Goal: Browse casually

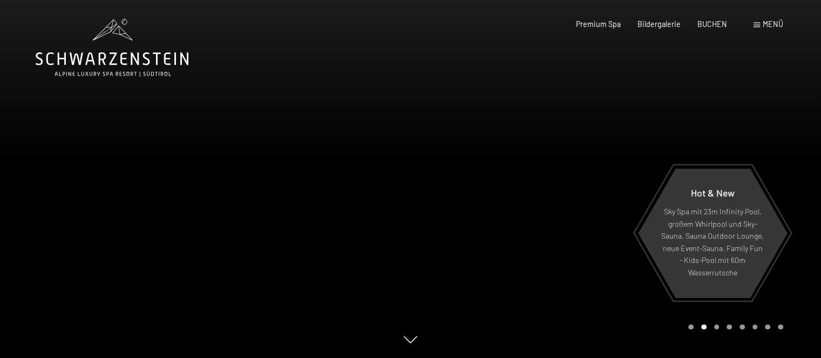
click at [314, 151] on div at bounding box center [205, 179] width 411 height 358
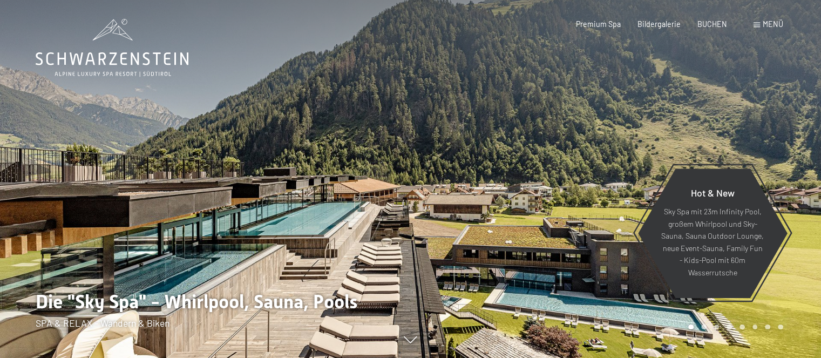
click at [314, 151] on div at bounding box center [205, 179] width 411 height 358
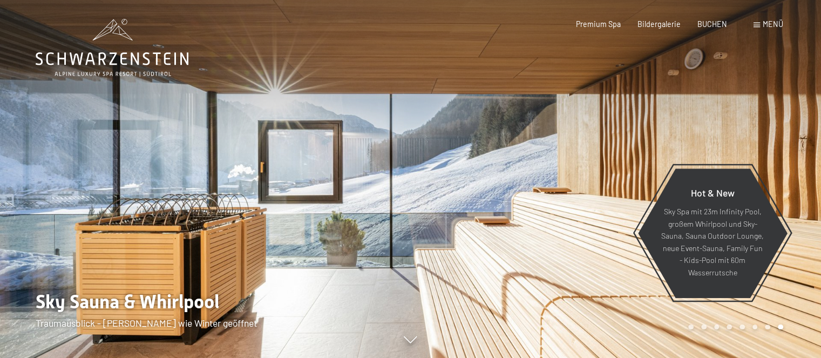
click at [314, 151] on div at bounding box center [205, 179] width 411 height 358
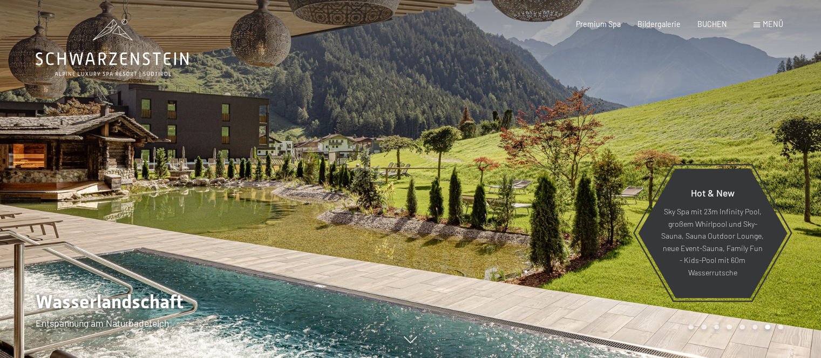
click at [314, 151] on div at bounding box center [205, 179] width 411 height 358
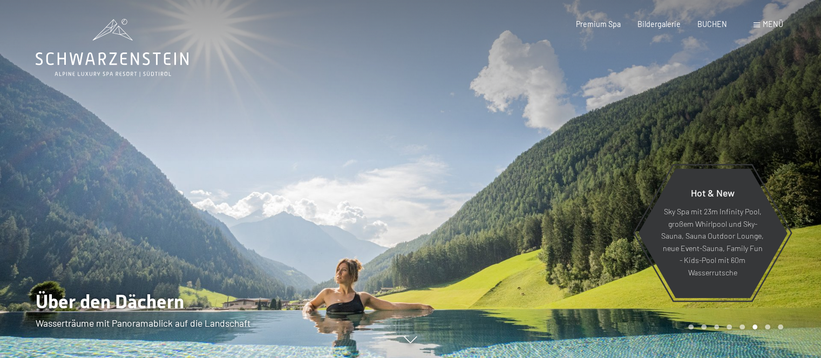
click at [314, 151] on div at bounding box center [205, 179] width 411 height 358
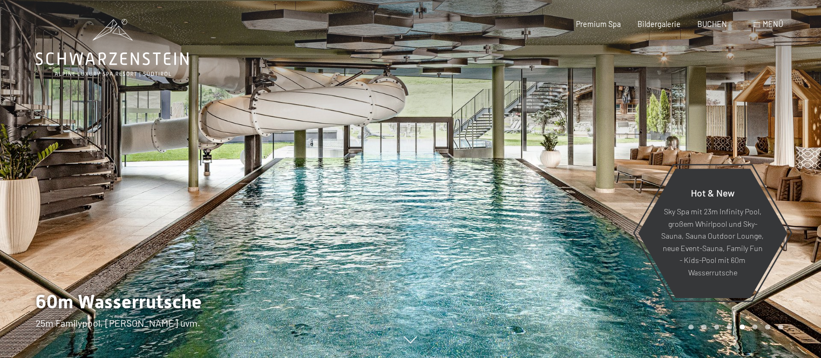
click at [305, 164] on div at bounding box center [205, 179] width 411 height 358
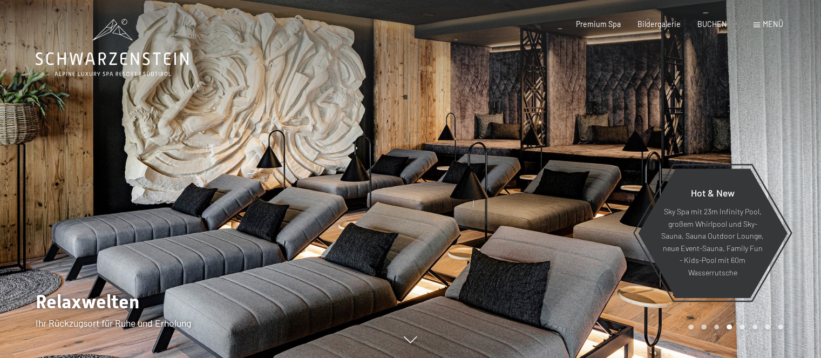
click at [291, 171] on div at bounding box center [205, 179] width 411 height 358
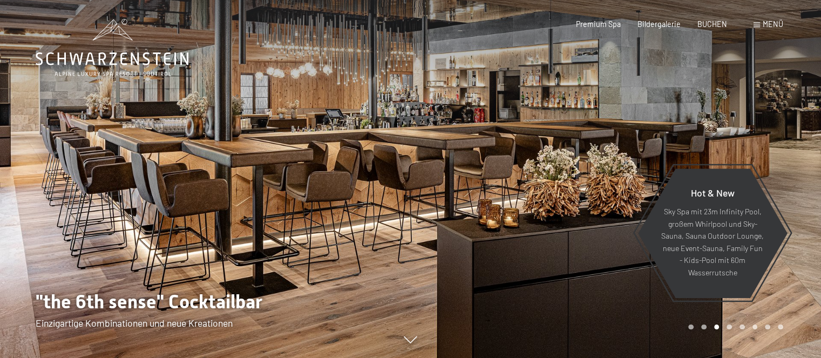
click at [291, 171] on div at bounding box center [205, 179] width 411 height 358
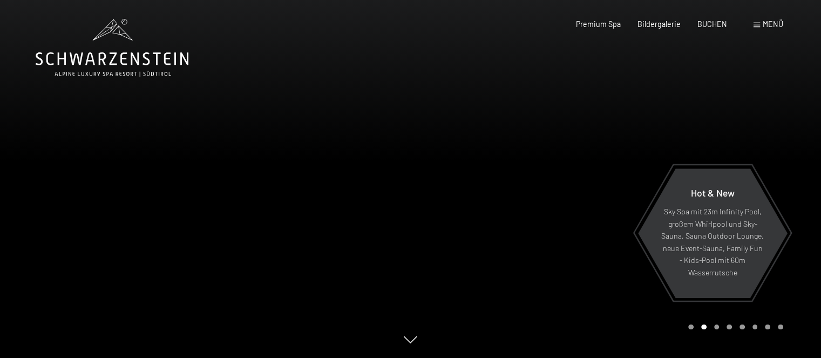
click at [690, 331] on div at bounding box center [616, 179] width 411 height 358
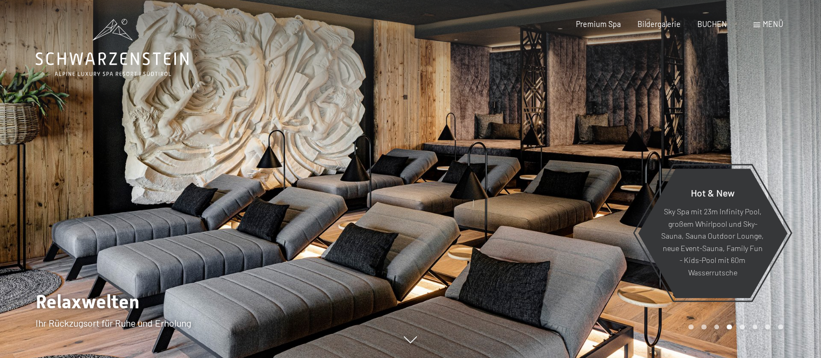
click at [733, 330] on div at bounding box center [616, 179] width 411 height 358
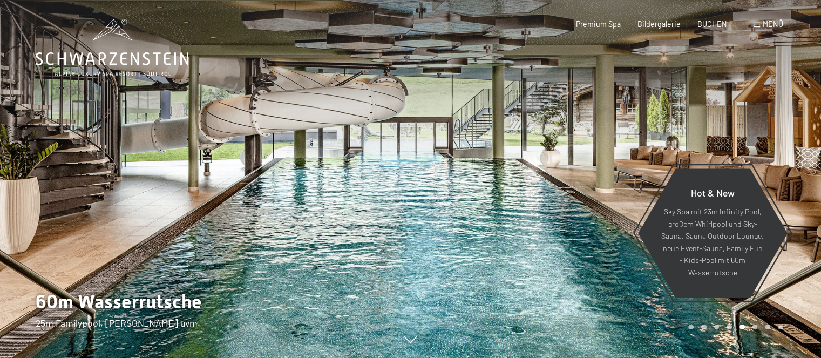
click at [749, 332] on div at bounding box center [616, 179] width 411 height 358
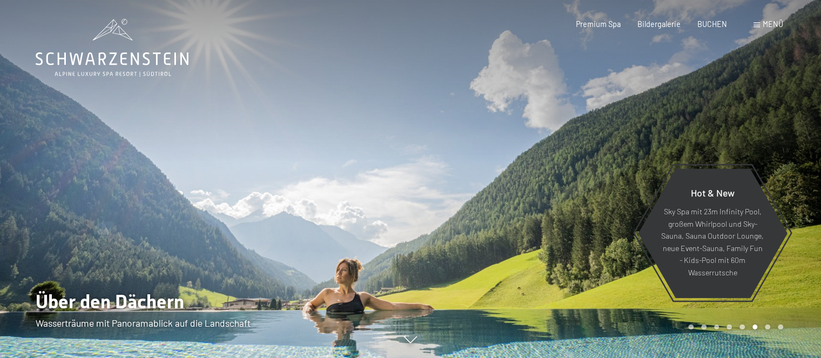
click at [754, 334] on div at bounding box center [616, 179] width 411 height 358
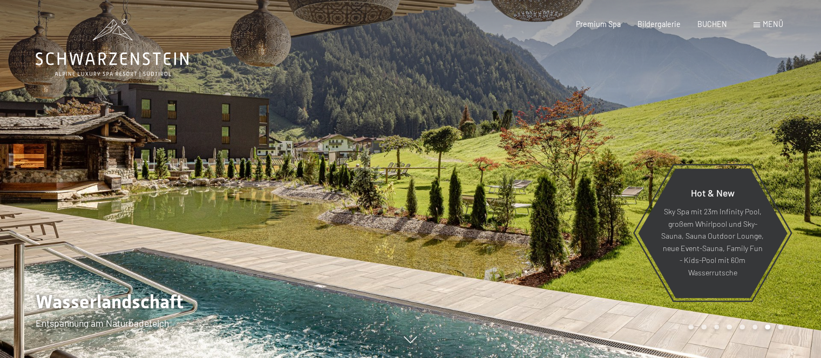
click at [780, 330] on div at bounding box center [616, 179] width 411 height 358
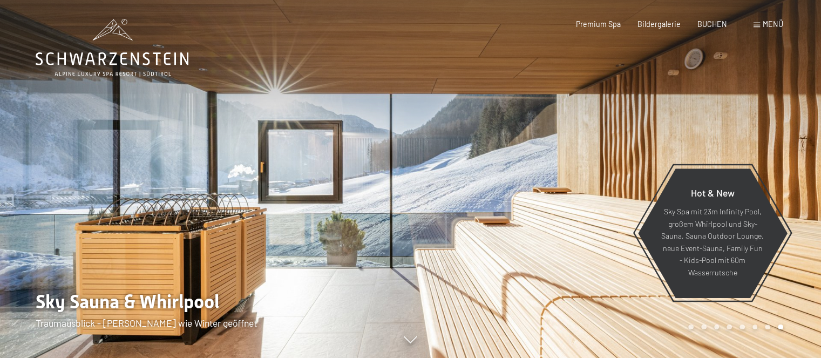
click at [691, 328] on div "Carousel Page 1" at bounding box center [690, 326] width 5 height 5
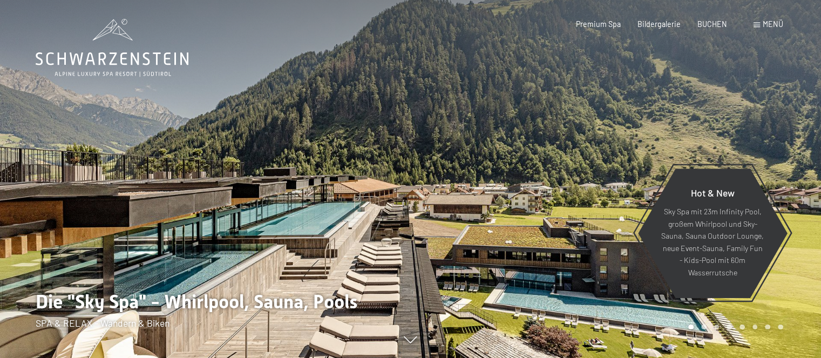
click at [704, 335] on div at bounding box center [616, 179] width 411 height 358
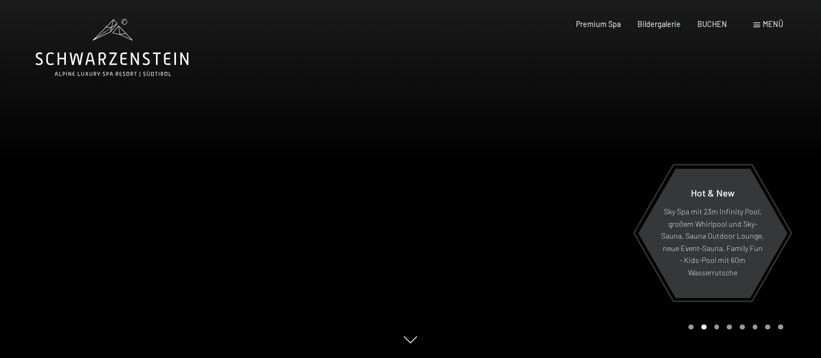
click at [715, 330] on div at bounding box center [616, 179] width 411 height 358
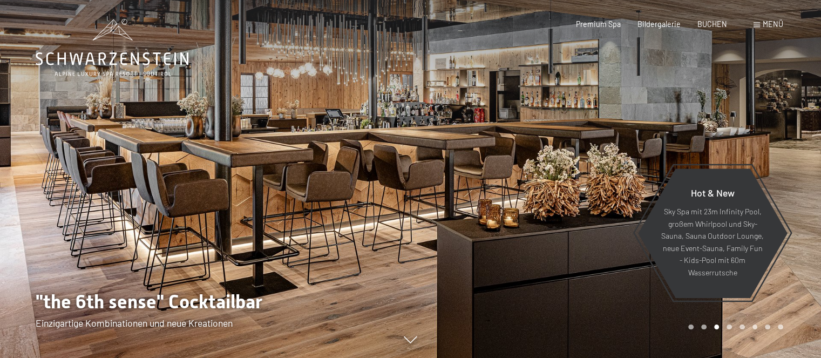
click at [728, 329] on div "Carousel Page 4" at bounding box center [728, 326] width 5 height 5
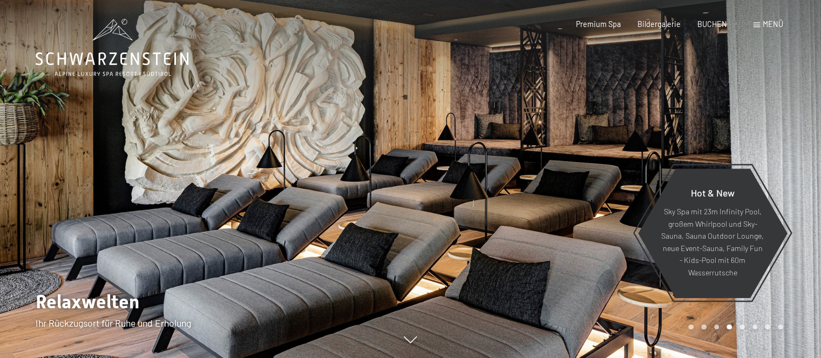
click at [740, 324] on div "Carousel Page 5" at bounding box center [741, 326] width 5 height 5
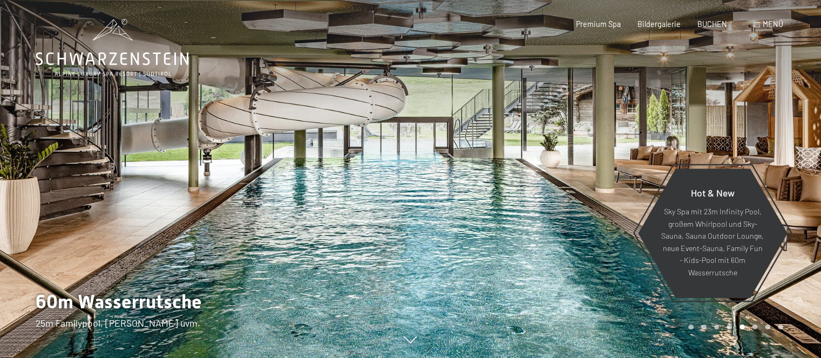
click at [753, 326] on div "Carousel Page 6" at bounding box center [754, 326] width 5 height 5
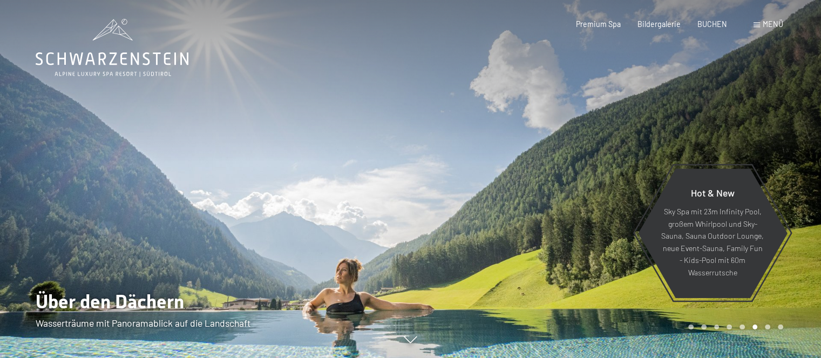
click at [766, 324] on div "Carousel Page 7" at bounding box center [767, 326] width 5 height 5
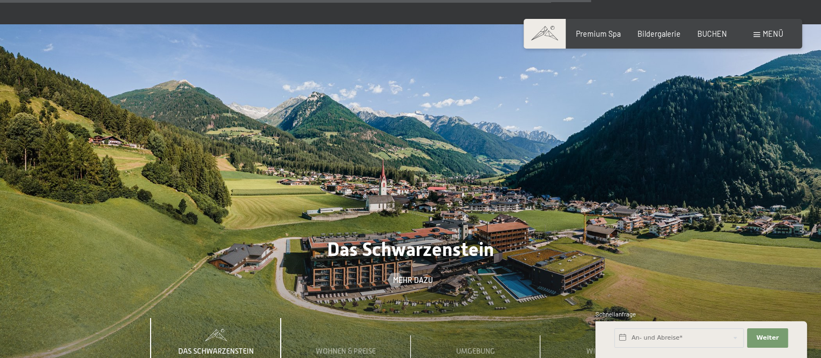
scroll to position [3765, 0]
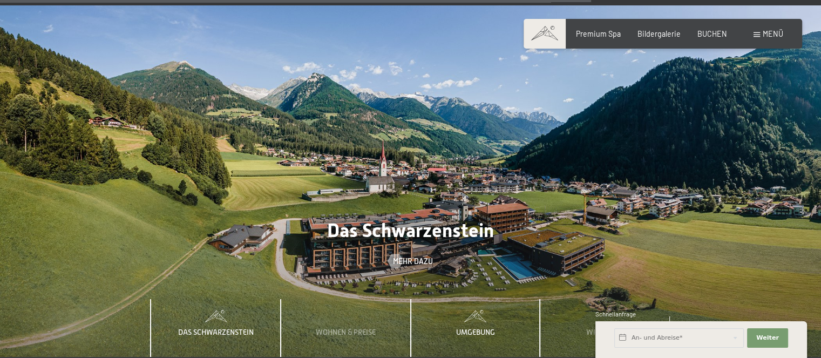
click at [486, 328] on span "Umgebung" at bounding box center [475, 332] width 39 height 9
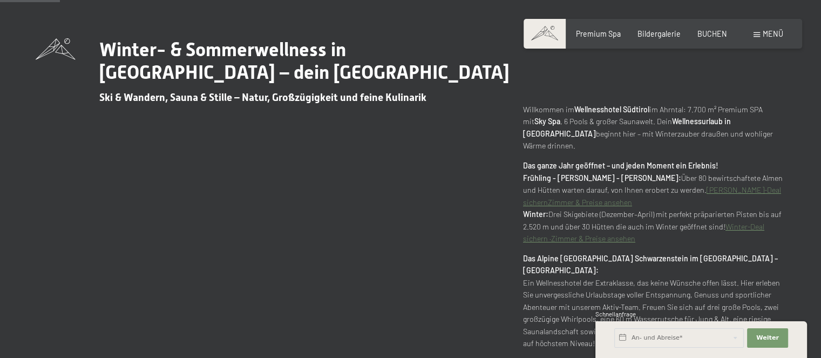
scroll to position [362, 0]
